Goal: Navigation & Orientation: Find specific page/section

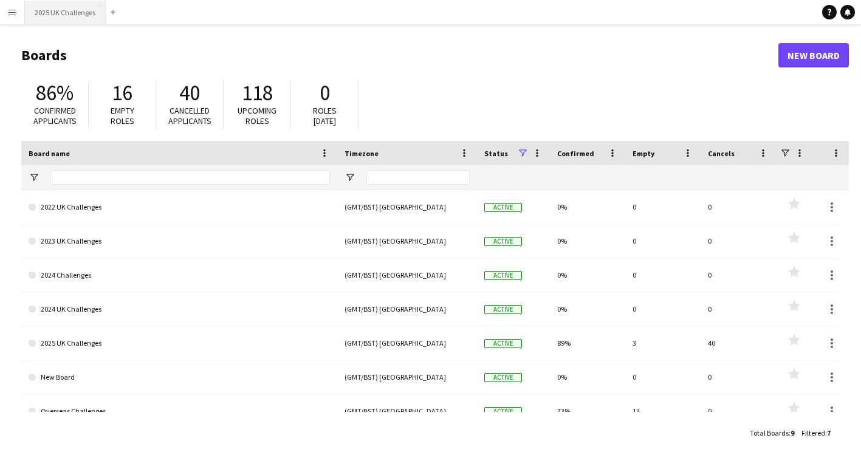
click at [53, 12] on button "2025 UK Challenges Close" at bounding box center [65, 13] width 81 height 24
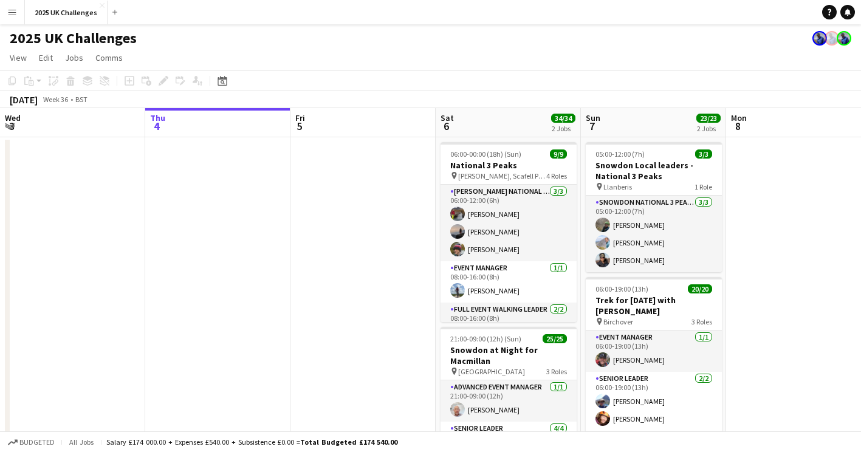
scroll to position [0, 402]
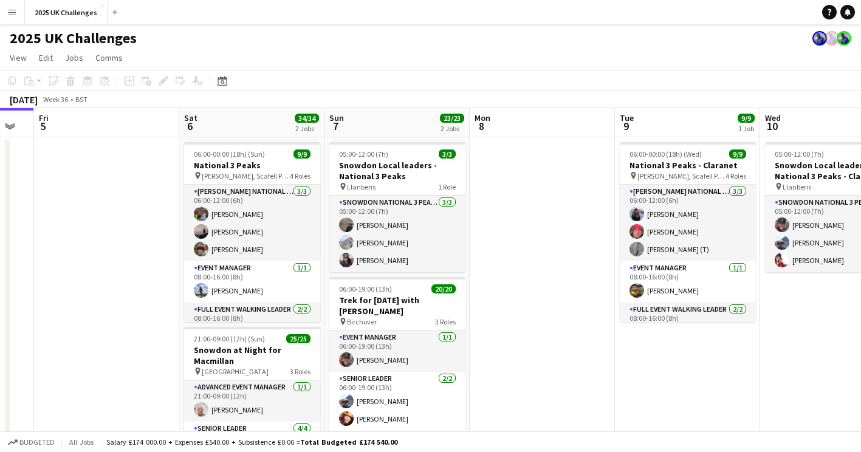
drag, startPoint x: 247, startPoint y: 198, endPoint x: 158, endPoint y: 182, distance: 90.2
click at [0, 168] on html "Menu Boards Boards Boards All jobs Status Workforce Workforce My Workforce Recr…" at bounding box center [430, 396] width 861 height 792
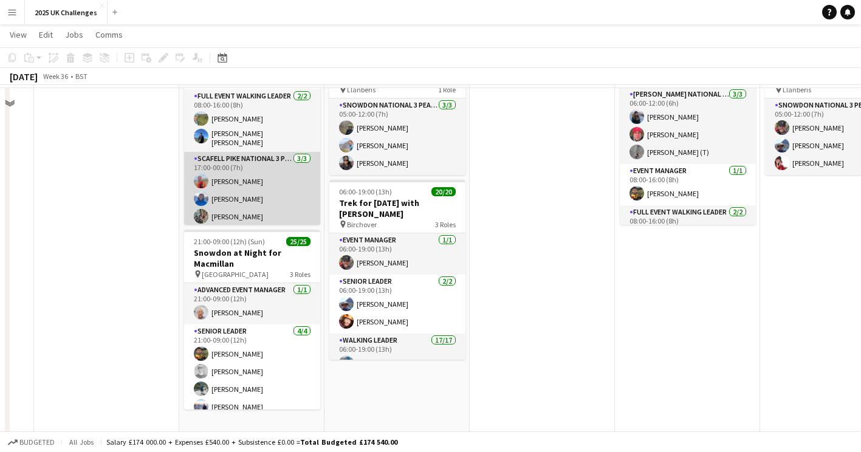
scroll to position [122, 0]
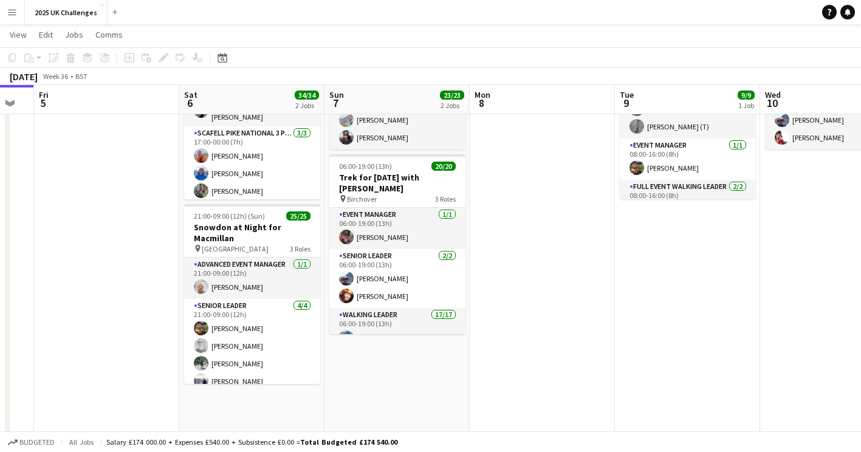
click at [13, 8] on app-icon "Menu" at bounding box center [12, 12] width 10 height 10
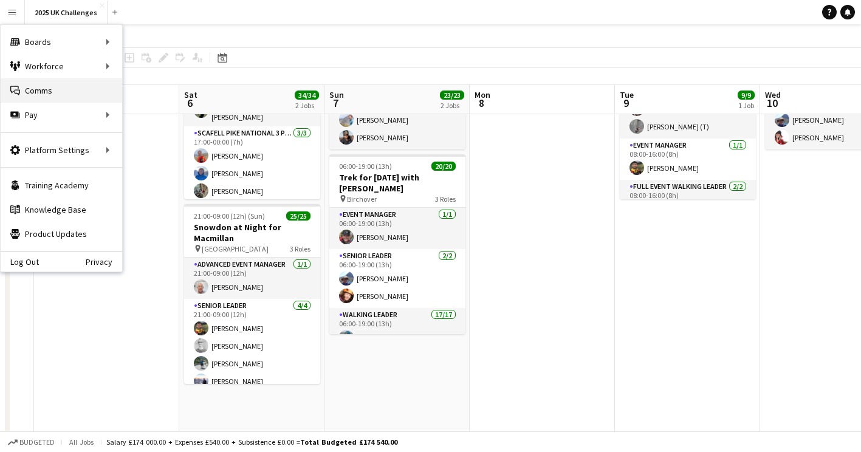
click at [43, 91] on link "Comms Comms" at bounding box center [62, 90] width 122 height 24
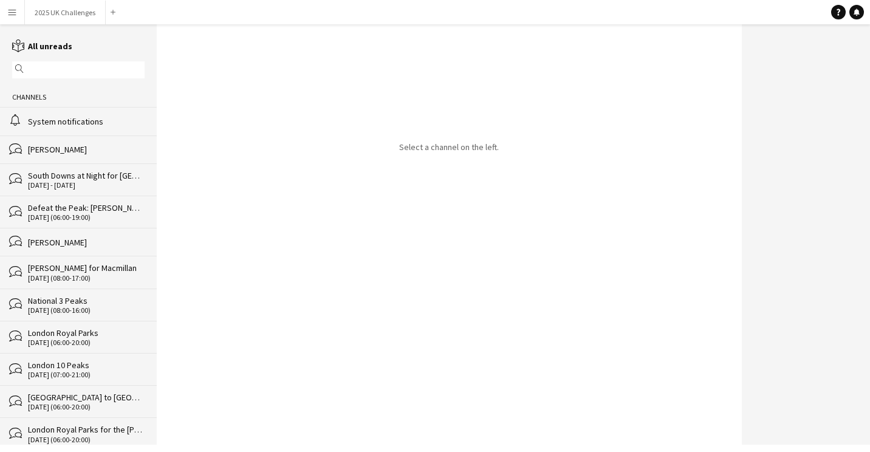
click at [95, 125] on div "System notifications" at bounding box center [86, 121] width 117 height 11
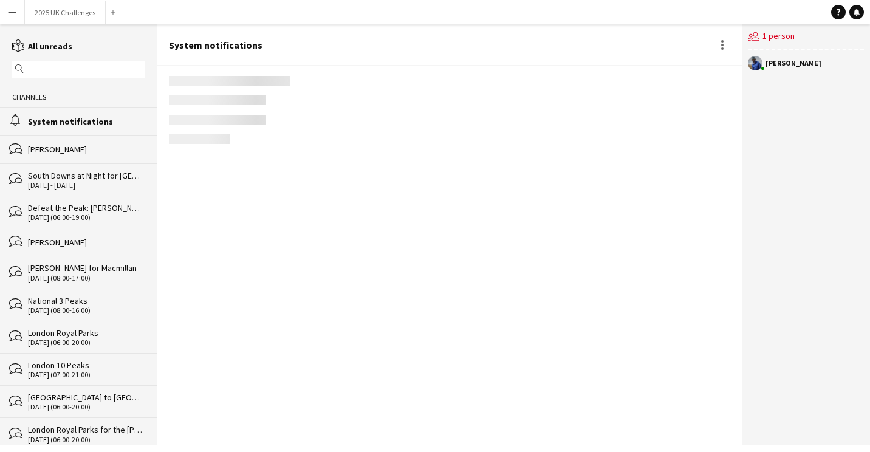
scroll to position [1747, 0]
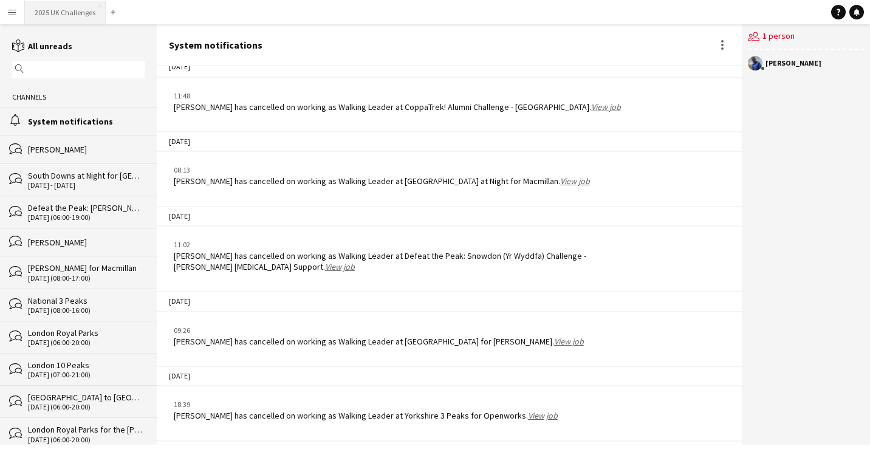
click at [53, 19] on button "2025 UK Challenges Close" at bounding box center [65, 13] width 81 height 24
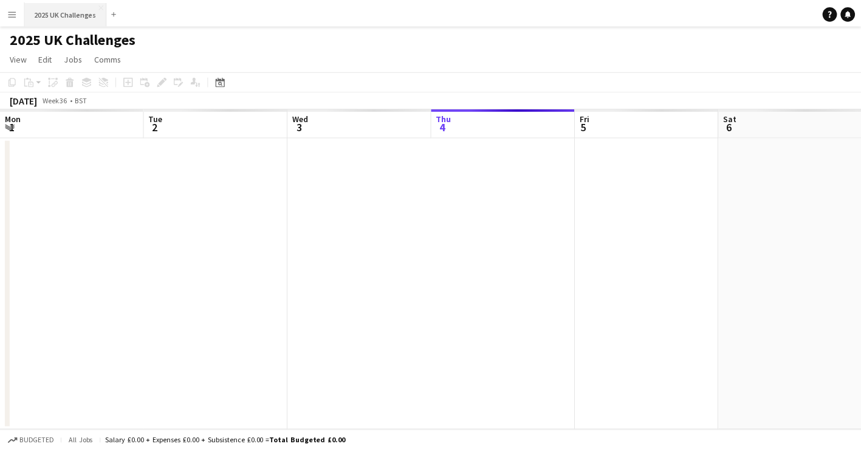
scroll to position [0, 290]
